Goal: Entertainment & Leisure: Browse casually

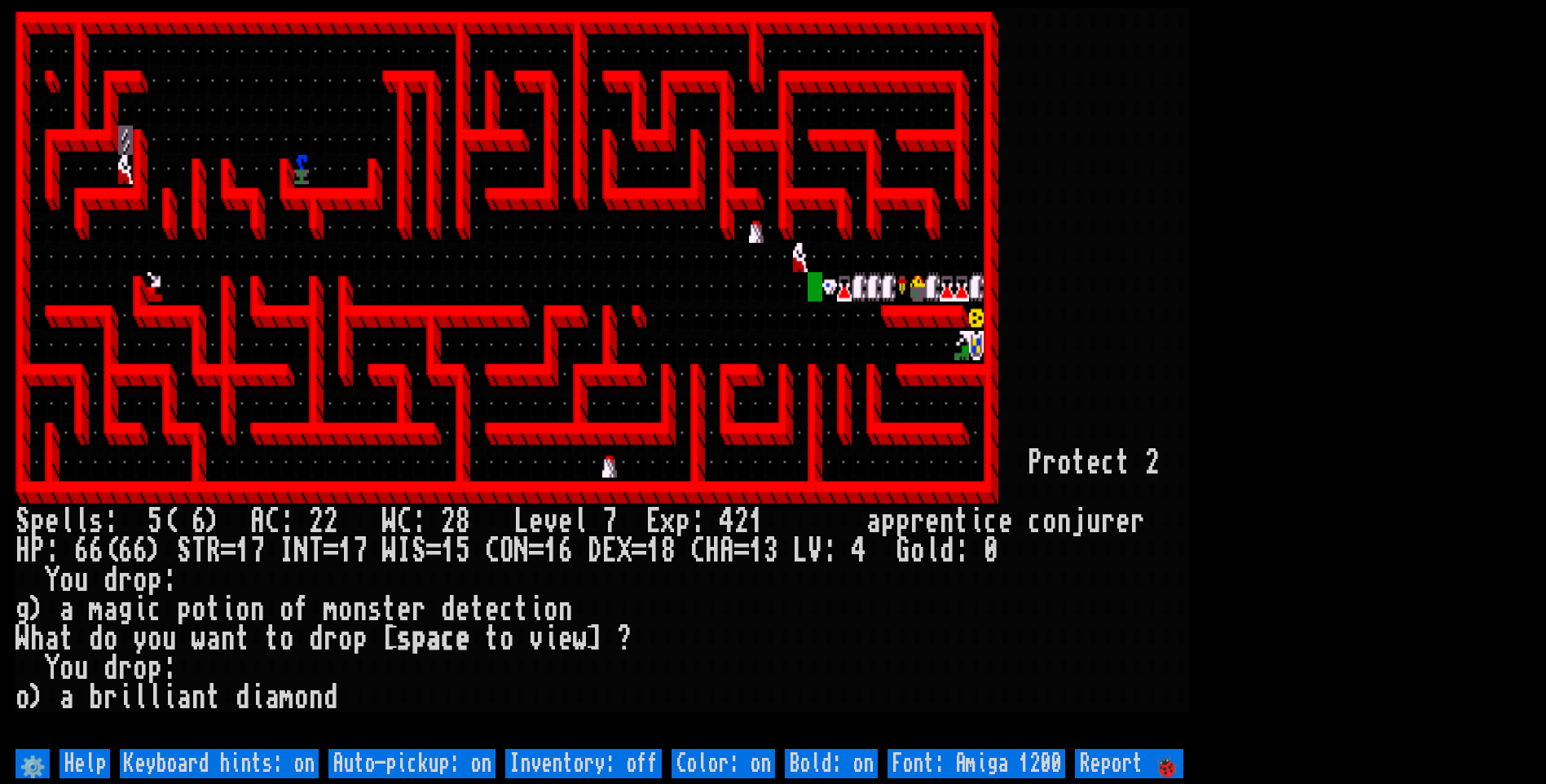
click at [1478, 344] on larn at bounding box center [773, 376] width 1515 height 736
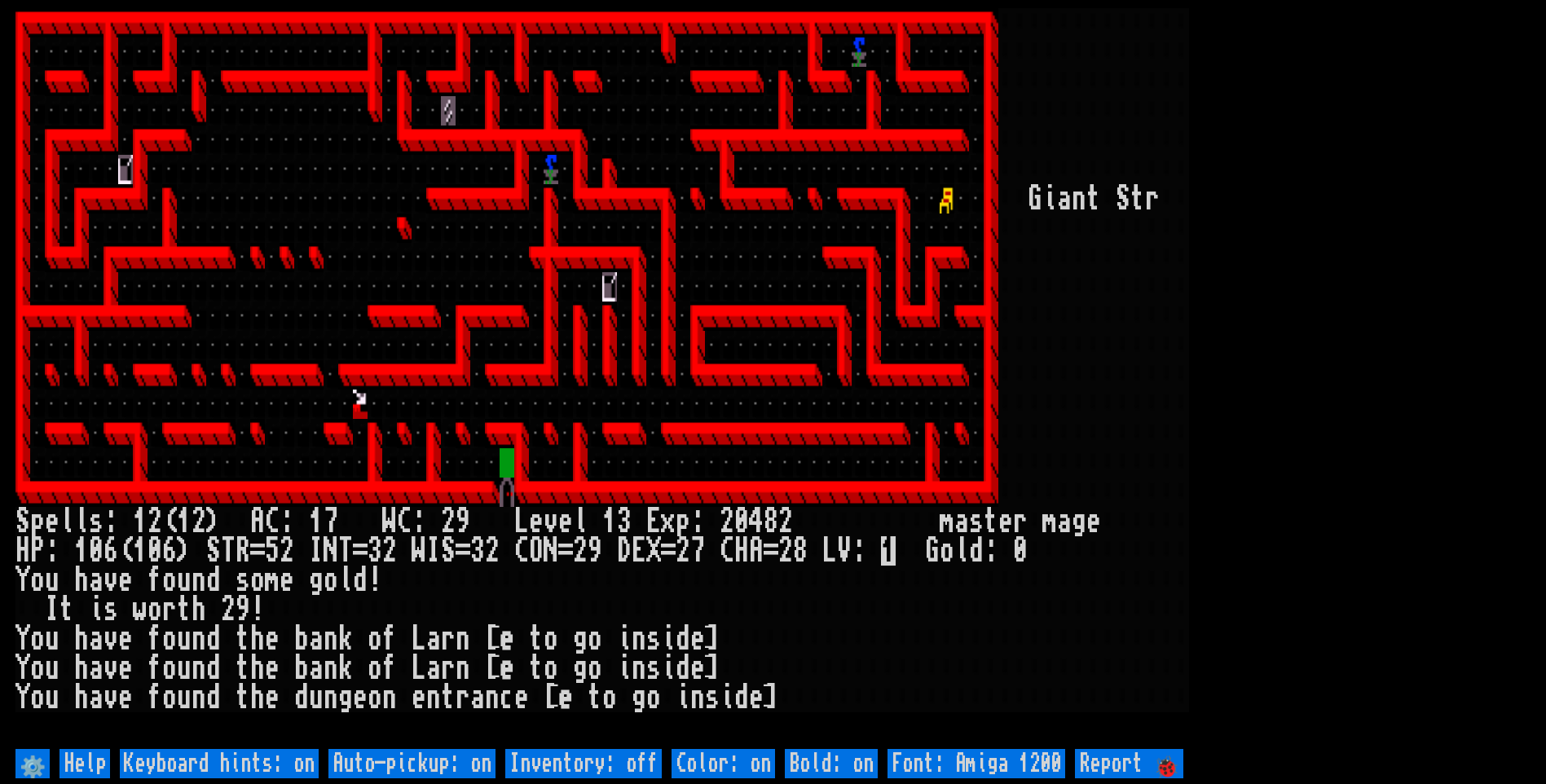
click at [387, 770] on off "Auto-pickup: on" at bounding box center [411, 763] width 167 height 29
type off "Auto-pickup: off"
